Goal: Task Accomplishment & Management: Manage account settings

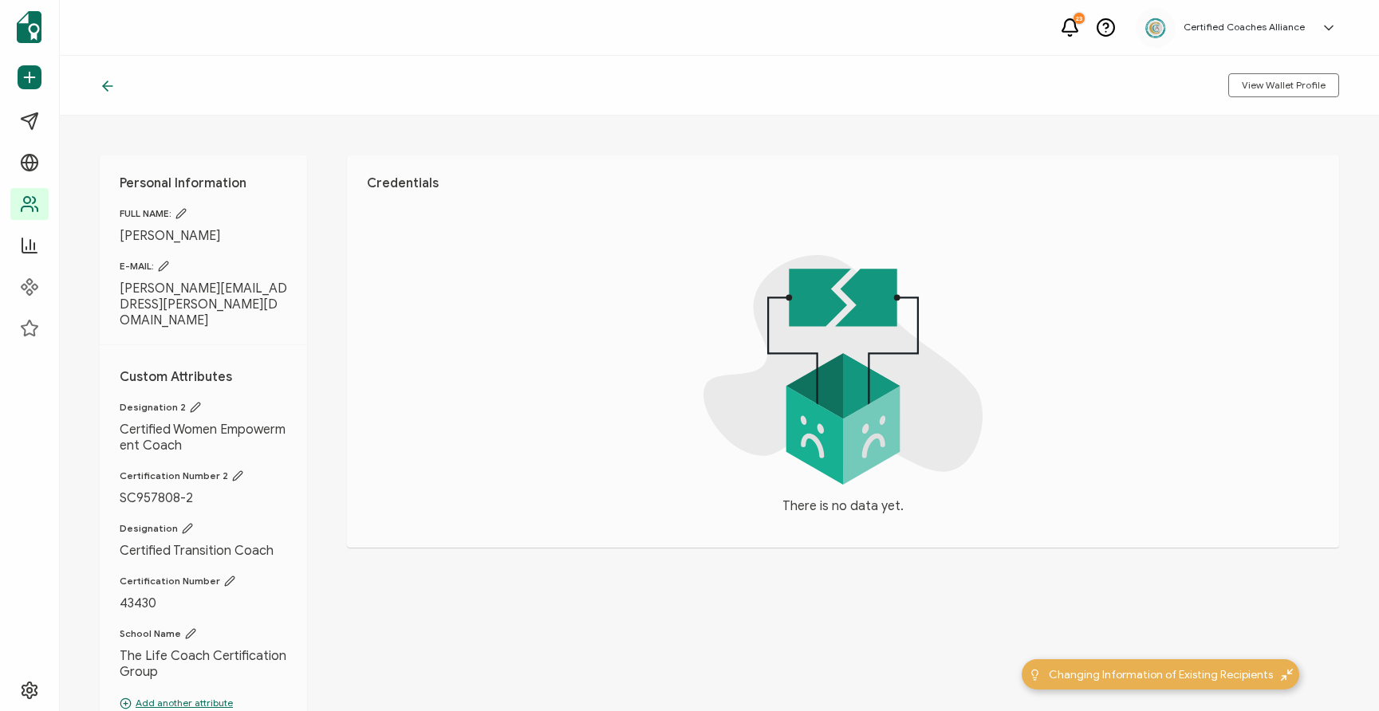
scroll to position [10, 0]
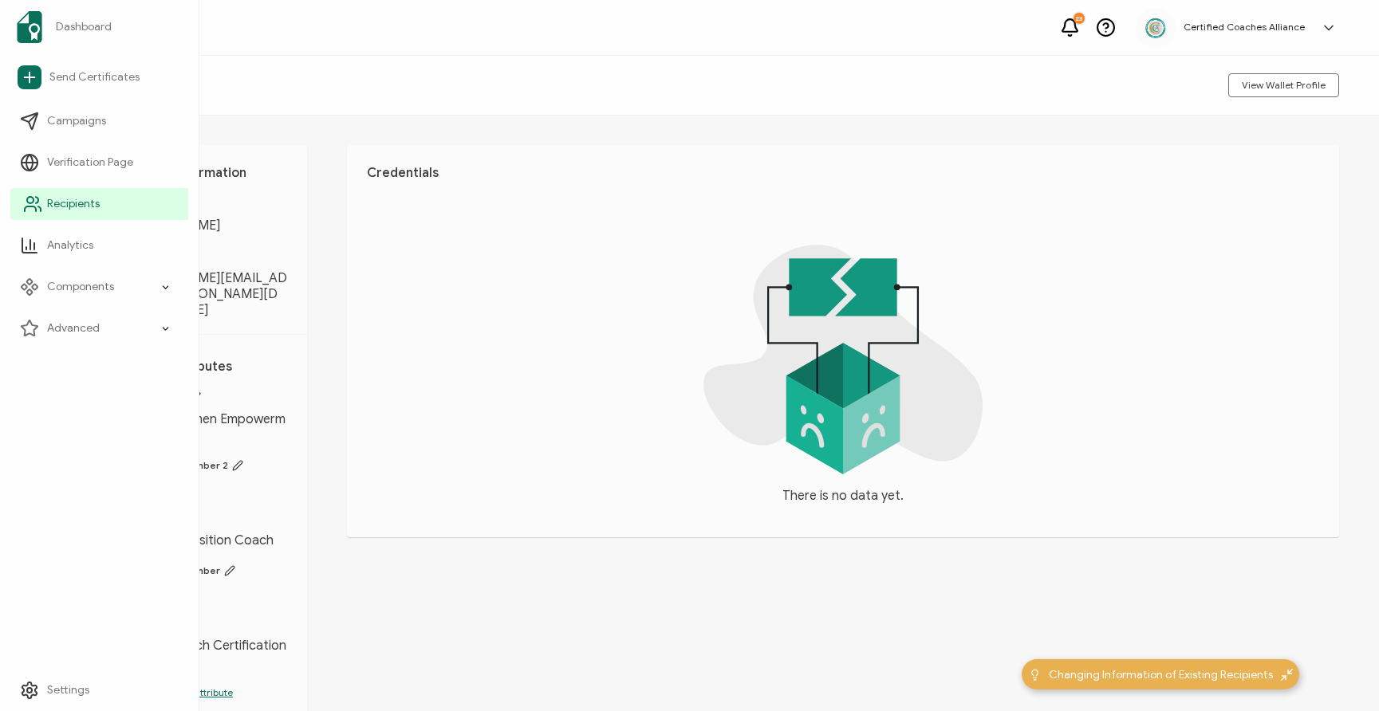
click at [85, 210] on span "Recipients" at bounding box center [73, 204] width 53 height 16
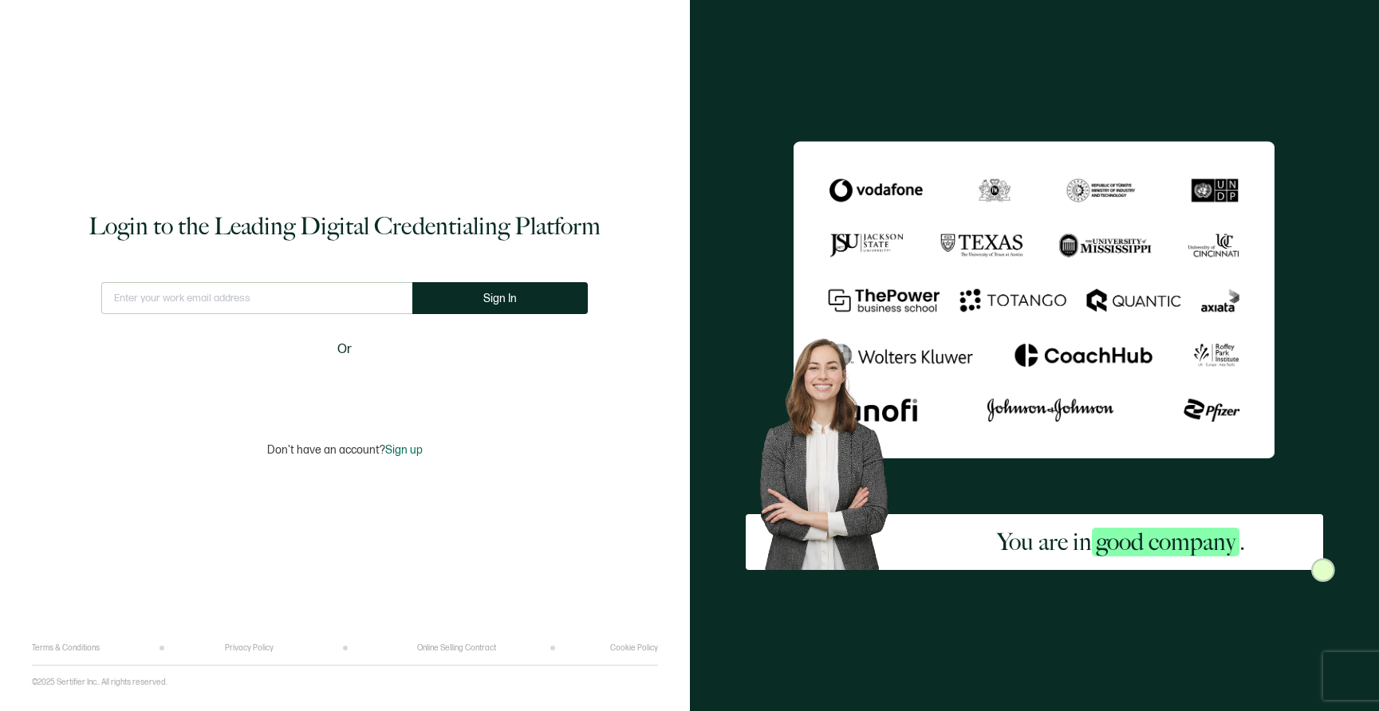
click at [208, 310] on input "text" at bounding box center [256, 298] width 311 height 32
type input "[EMAIL_ADDRESS][DOMAIN_NAME]"
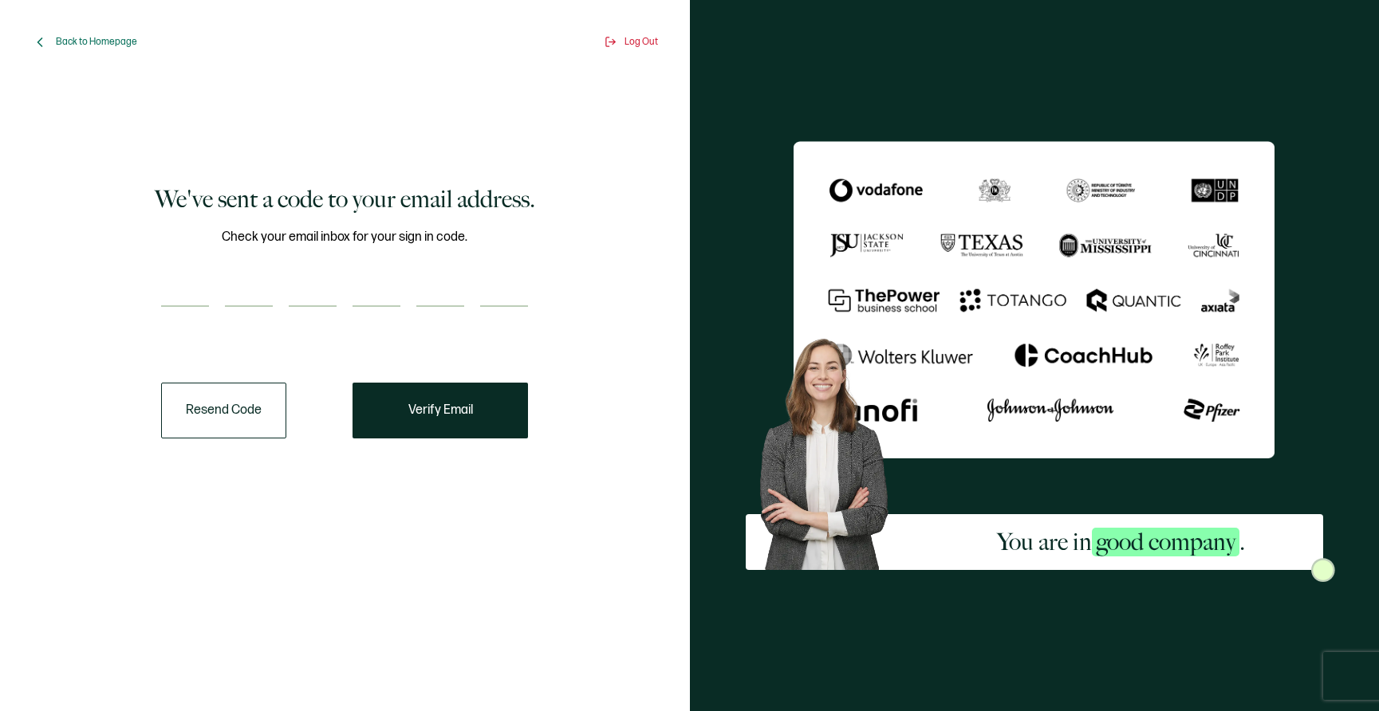
click at [195, 294] on input "number" at bounding box center [185, 291] width 48 height 32
paste input "8"
type input "8"
type input "1"
type input "0"
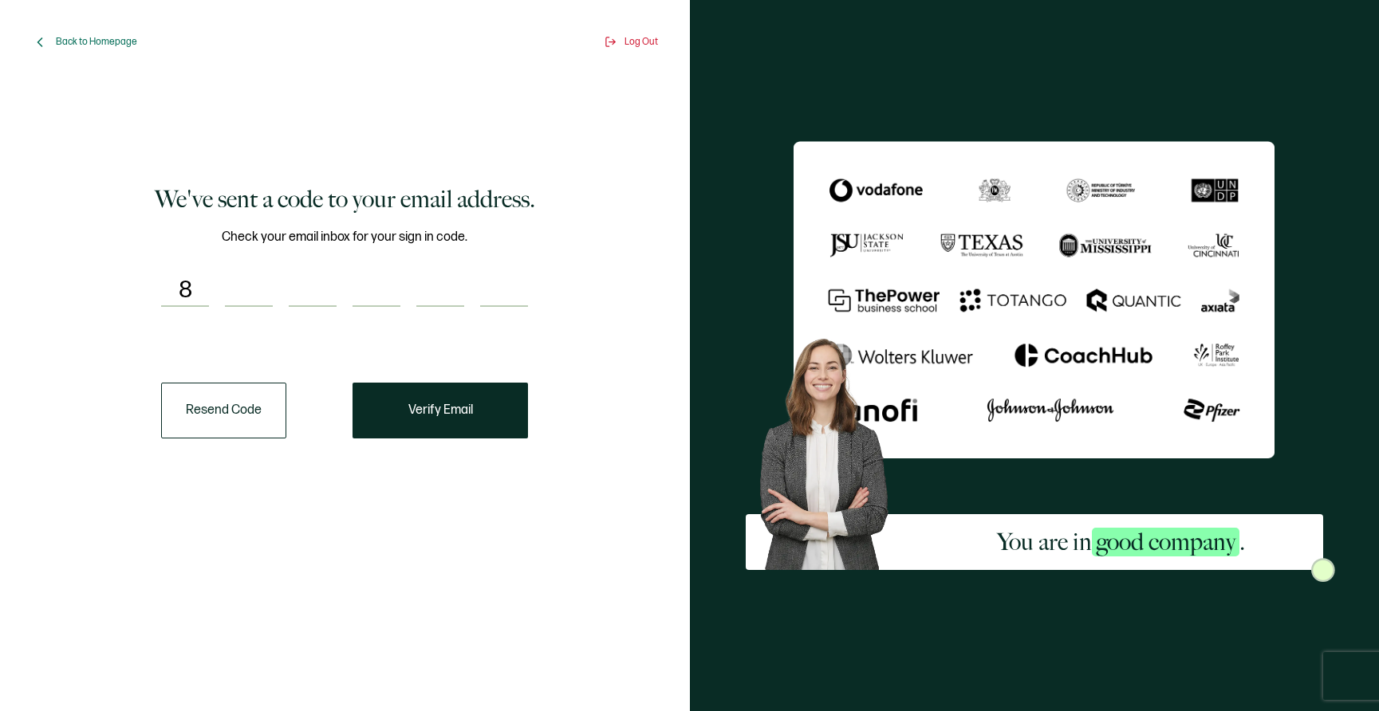
type input "1"
type input "5"
type input "3"
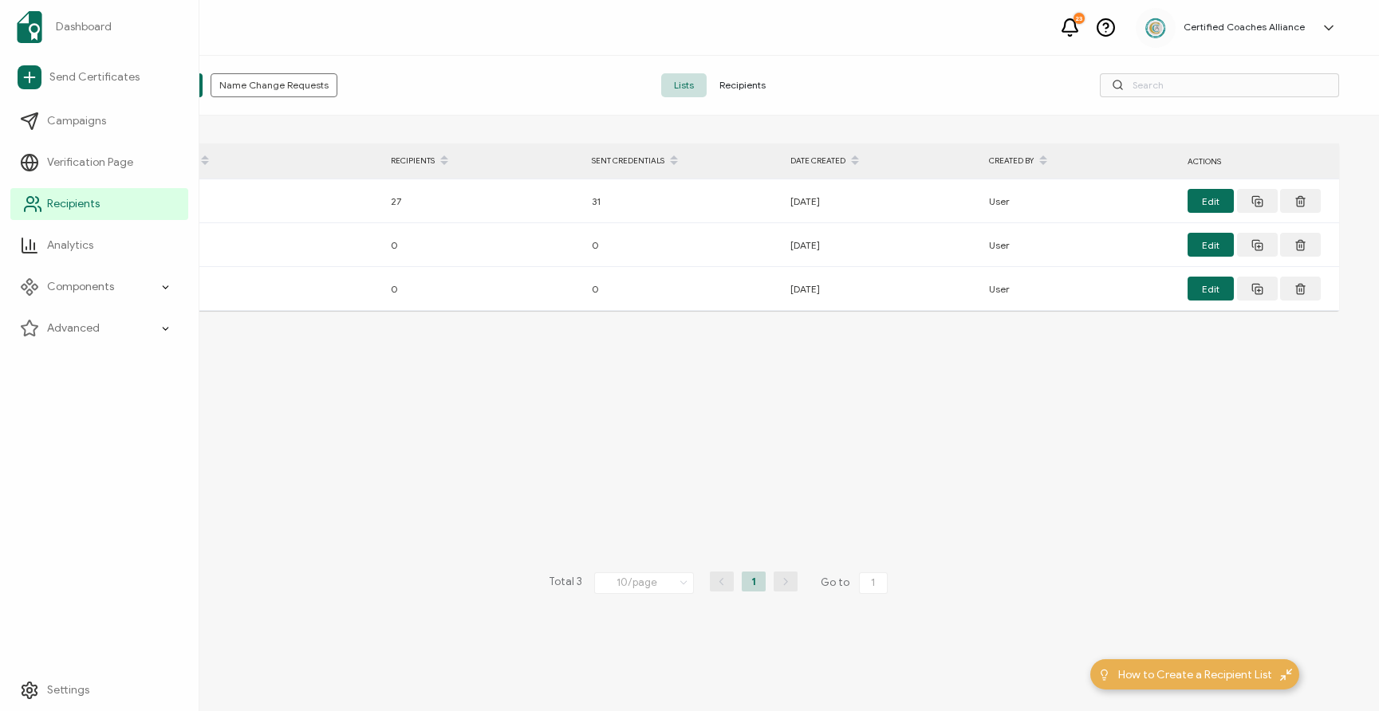
click at [67, 203] on span "Recipients" at bounding box center [73, 204] width 53 height 16
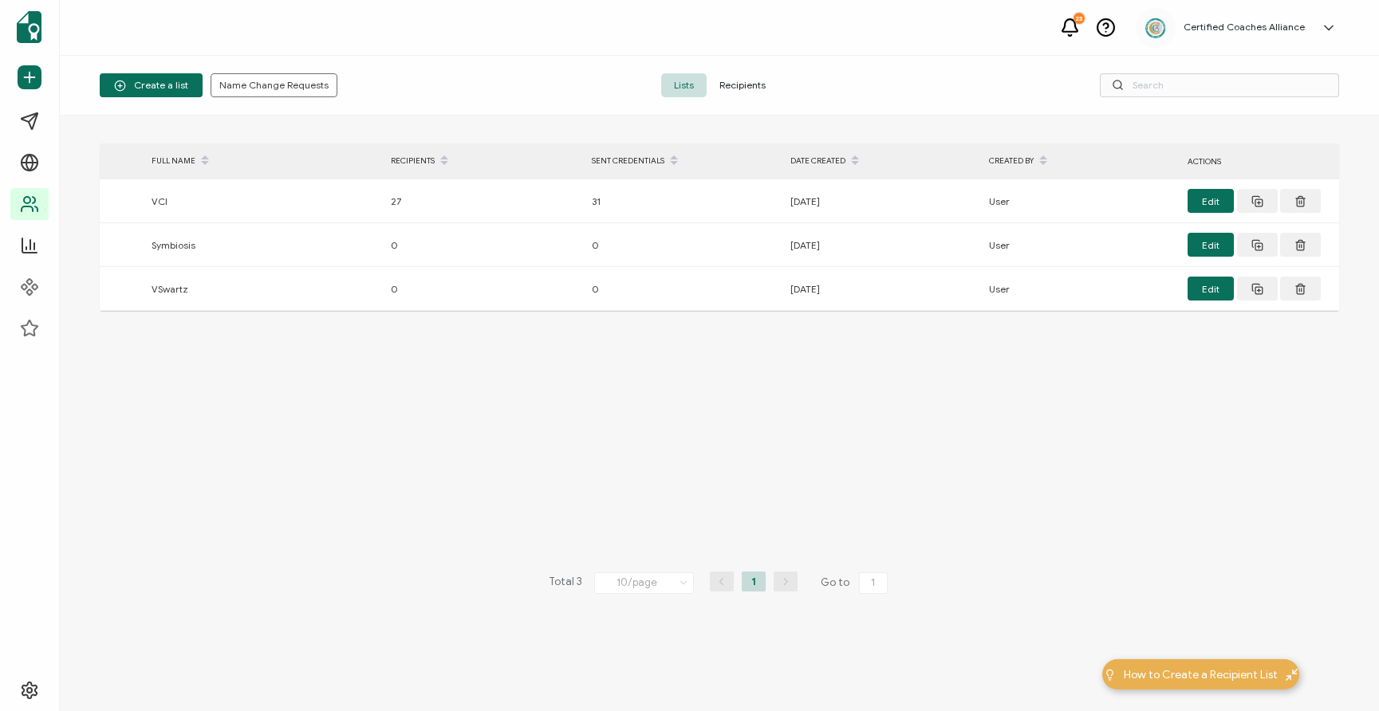
click at [735, 88] on span "Recipients" at bounding box center [742, 85] width 72 height 24
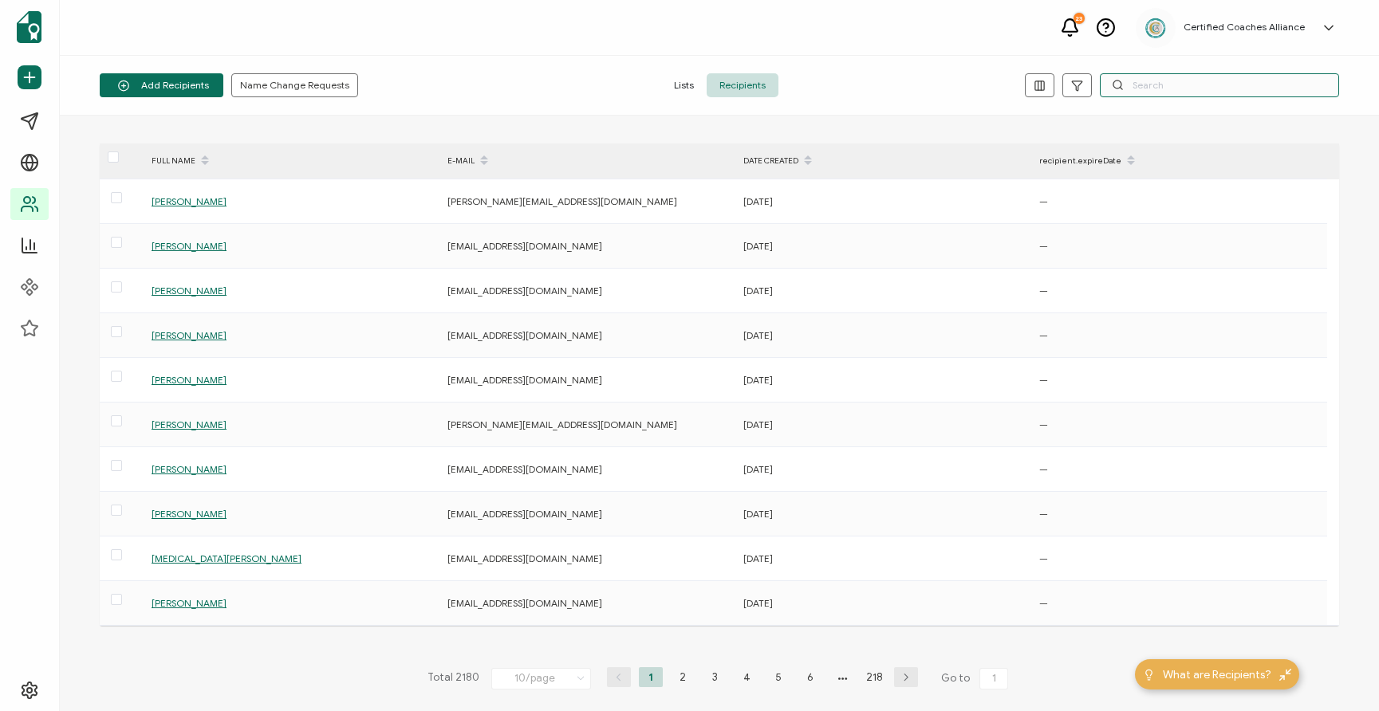
click at [1153, 90] on input "text" at bounding box center [1219, 85] width 239 height 24
paste input "[EMAIL_ADDRESS][DOMAIN_NAME]"
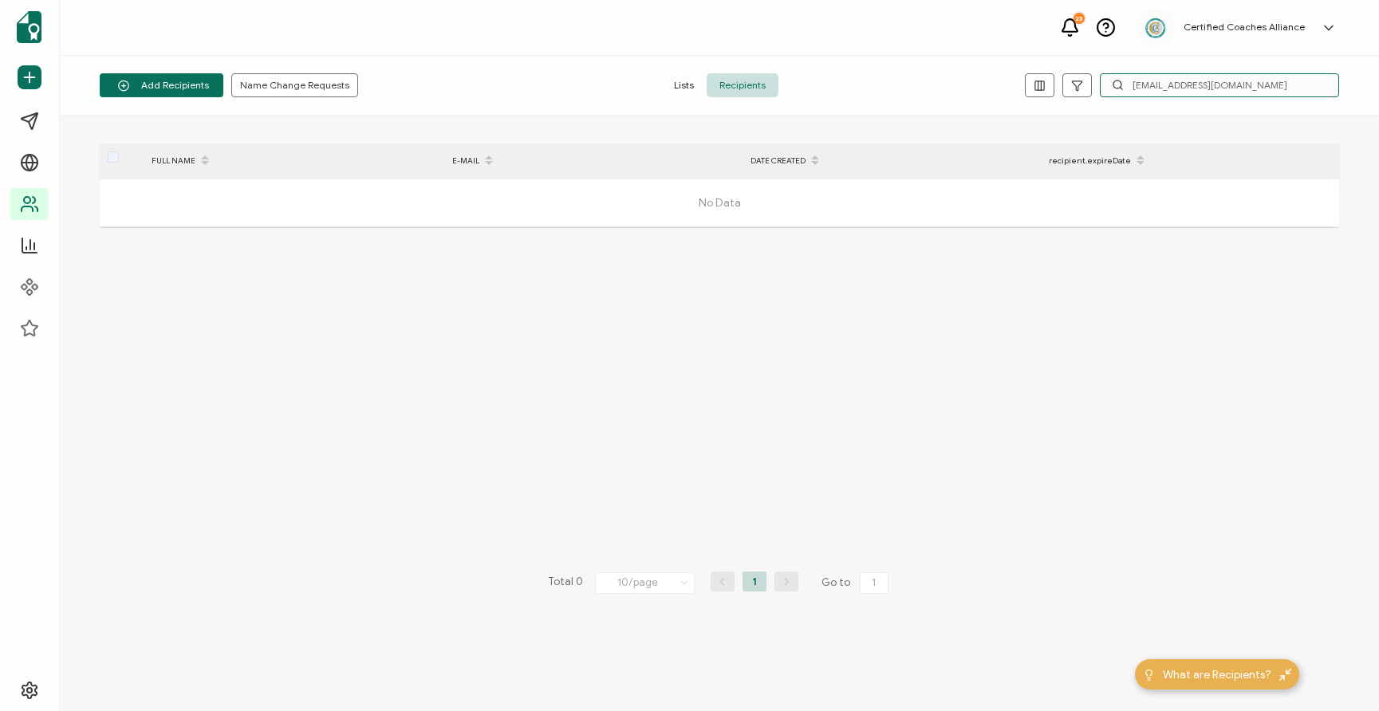
type input "[EMAIL_ADDRESS][DOMAIN_NAME]"
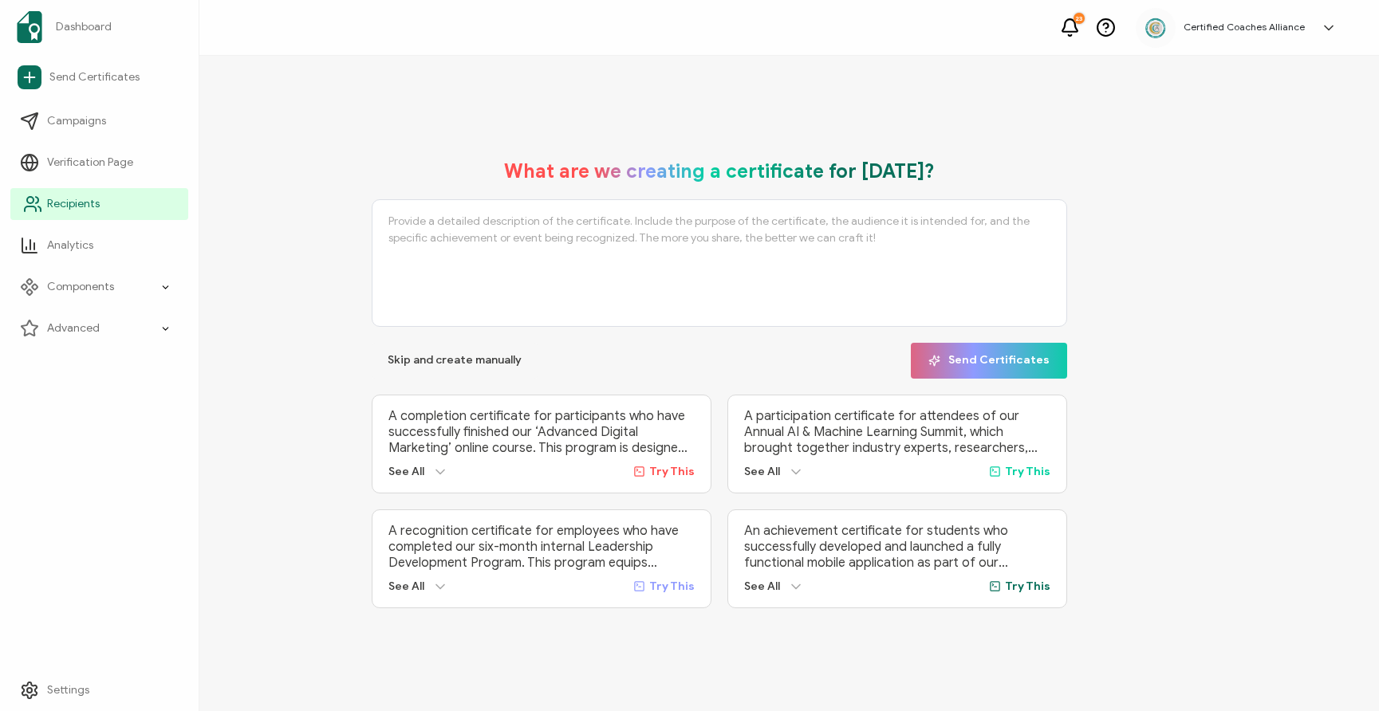
click at [83, 206] on span "Recipients" at bounding box center [73, 204] width 53 height 16
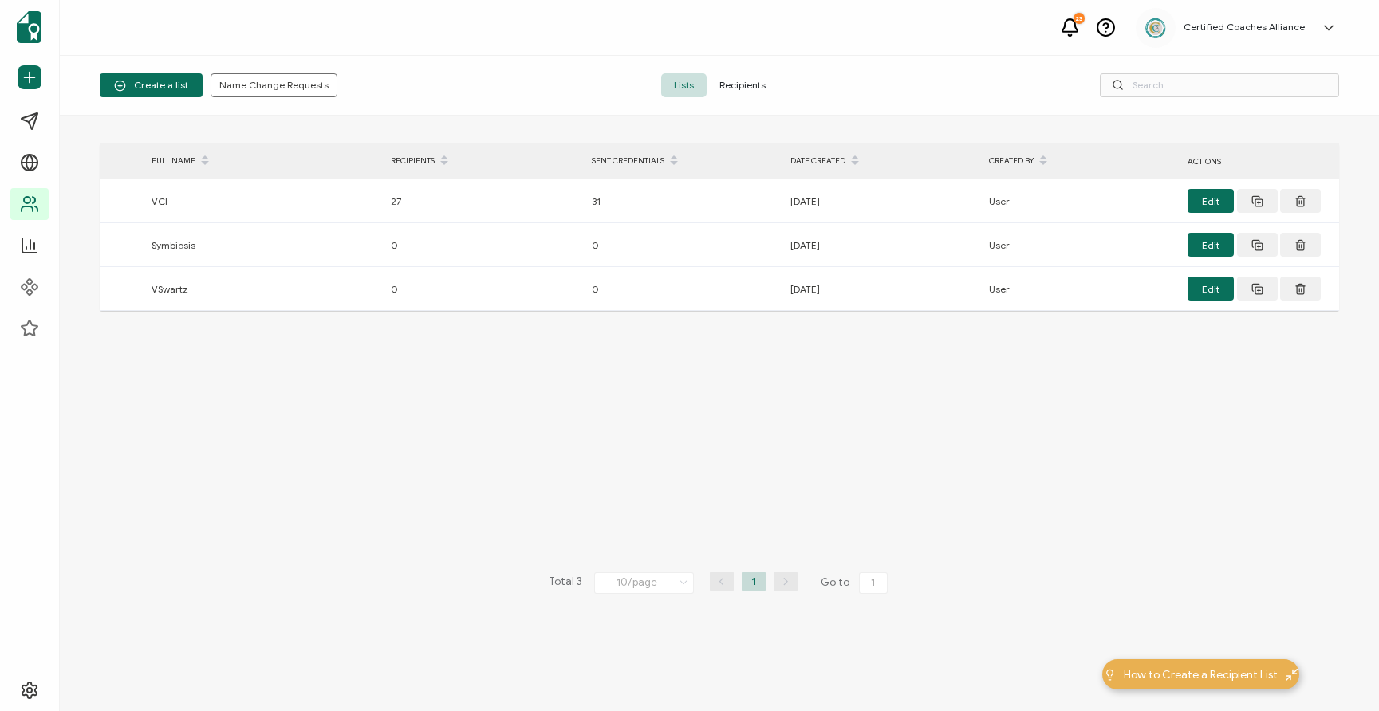
click at [748, 77] on span "Recipients" at bounding box center [742, 85] width 72 height 24
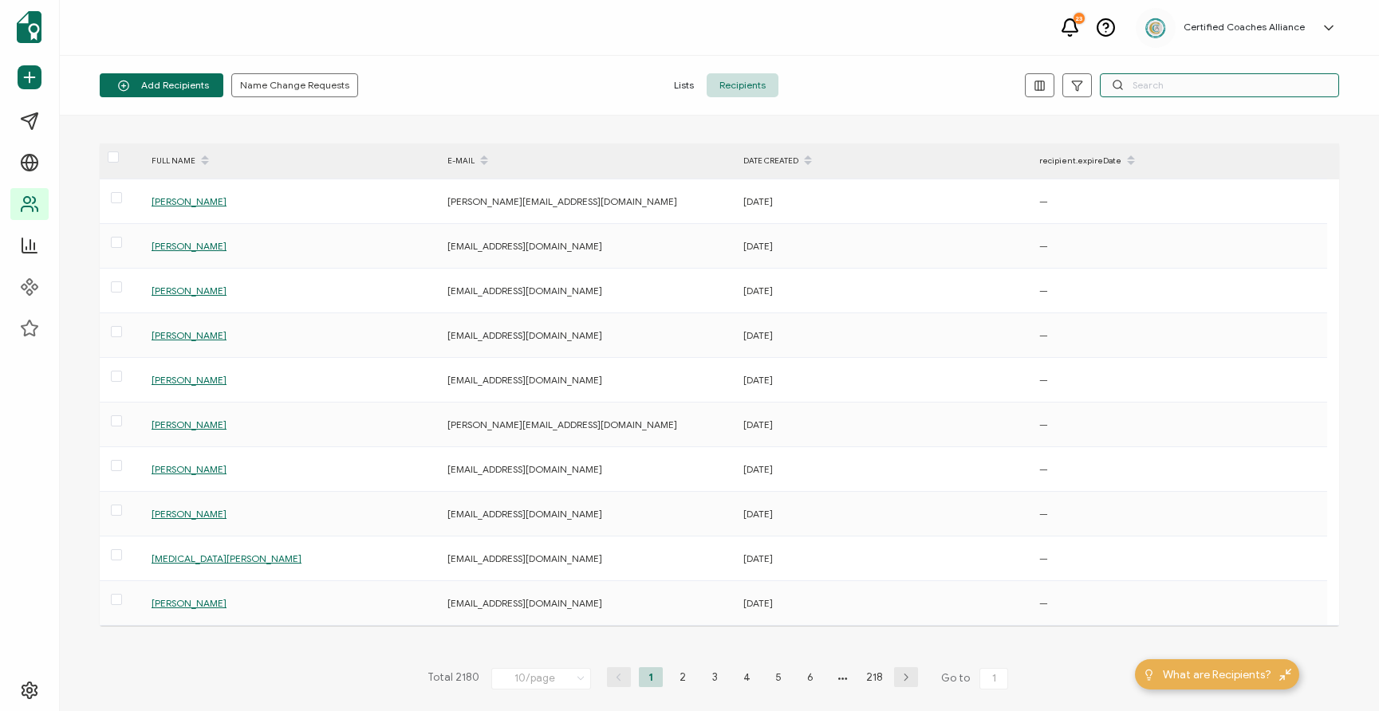
click at [1198, 90] on input "text" at bounding box center [1219, 85] width 239 height 24
paste input "scohen1@uga.edu"
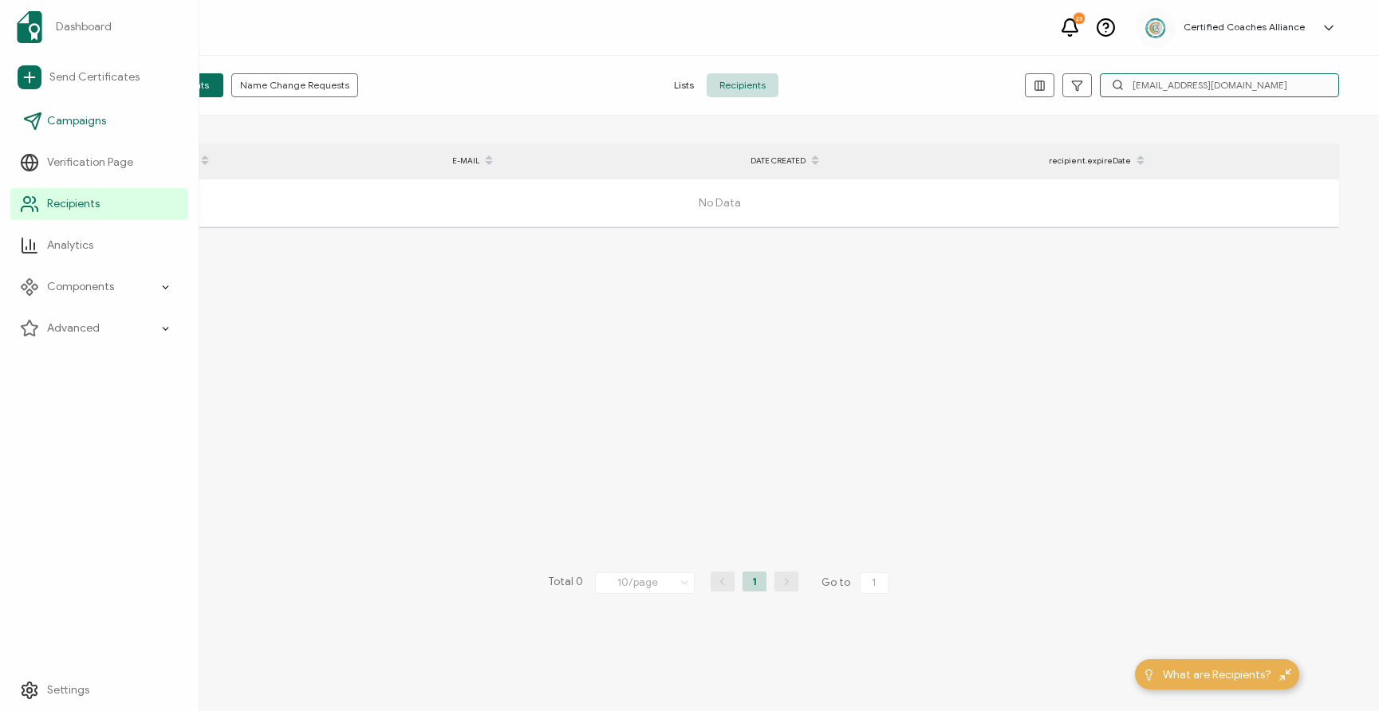
click at [1206, 86] on input "scohen1@uga.edu" at bounding box center [1219, 85] width 239 height 24
paste input "haroncohen200@gmail.com"
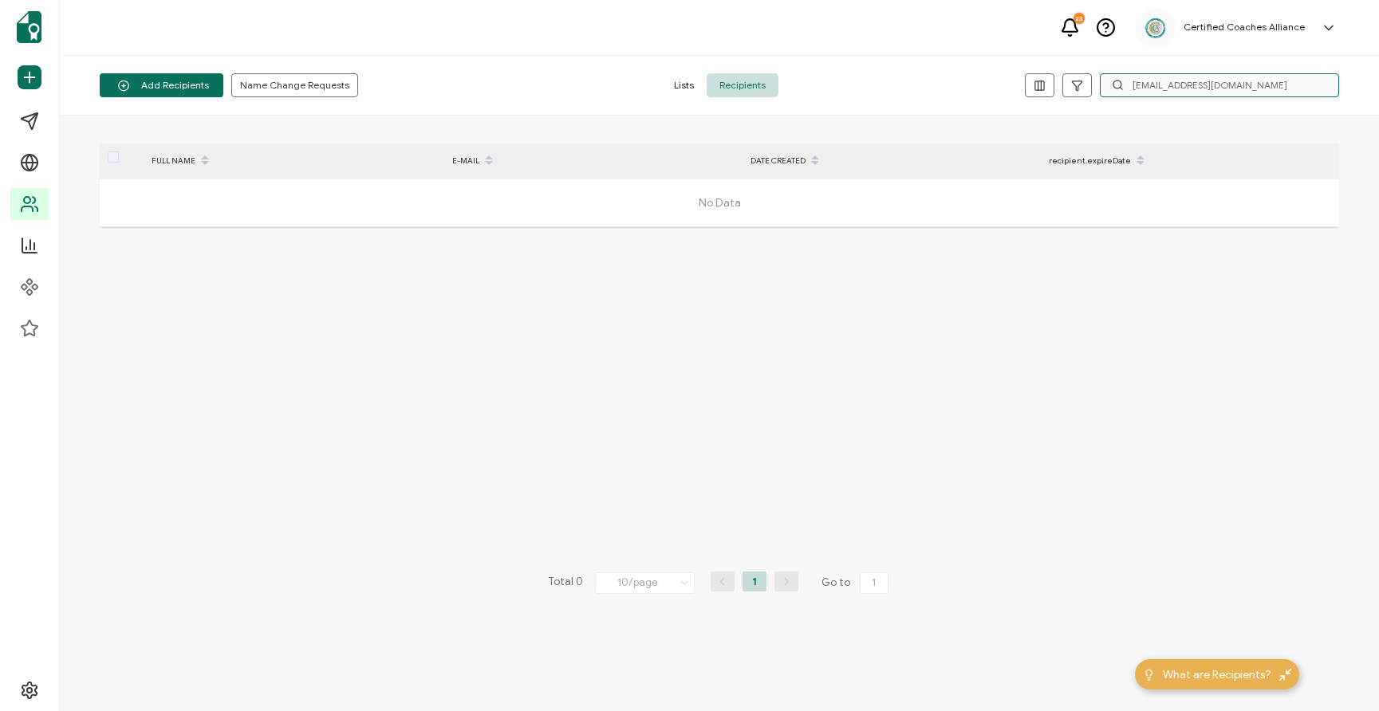
type input "[EMAIL_ADDRESS][DOMAIN_NAME]"
